Goal: Find specific page/section: Find specific page/section

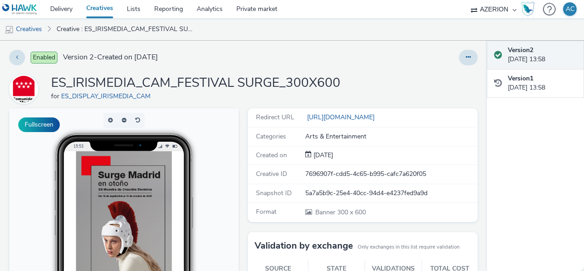
scroll to position [46, 0]
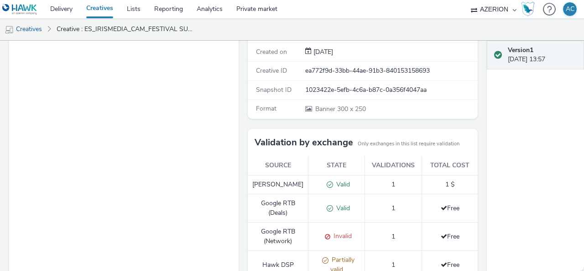
scroll to position [221, 0]
